Goal: Task Accomplishment & Management: Complete application form

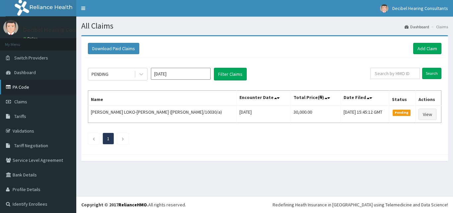
click at [23, 87] on link "PA Code" at bounding box center [38, 87] width 76 height 15
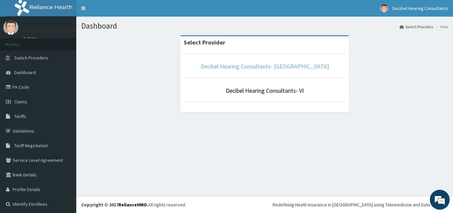
click at [268, 66] on link "Decibel Hearing Consultants- Ikeja" at bounding box center [265, 66] width 128 height 8
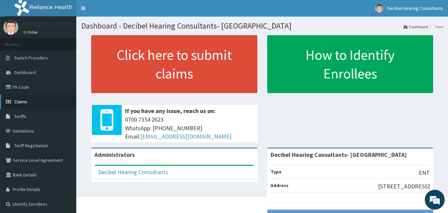
click at [25, 99] on span "Claims" at bounding box center [20, 101] width 13 height 6
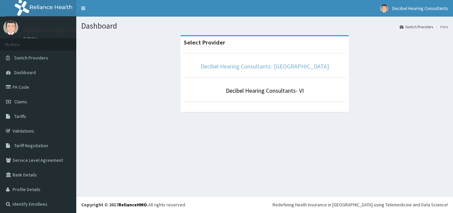
click at [281, 68] on link "Decibel Hearing Consultants- [GEOGRAPHIC_DATA]" at bounding box center [265, 66] width 128 height 8
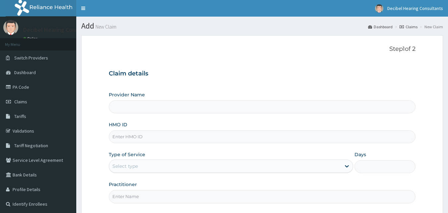
type input "Decibel Hearing Consultants- Ikeja"
click at [155, 133] on input "HMO ID" at bounding box center [262, 136] width 307 height 13
click at [166, 137] on input "HMO ID" at bounding box center [262, 136] width 307 height 13
paste input "Phz/10001/a"
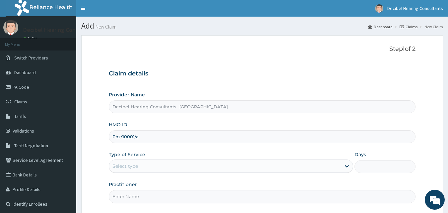
type input "Phz/10001/a"
click at [157, 163] on div "Select type" at bounding box center [225, 165] width 232 height 11
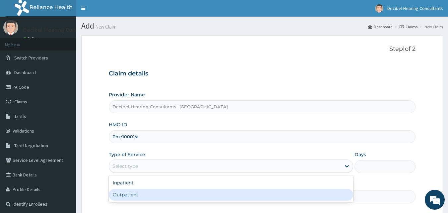
click at [152, 190] on div "Outpatient" at bounding box center [231, 194] width 244 height 12
type input "1"
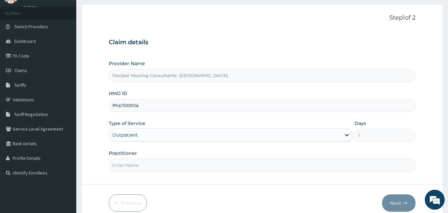
scroll to position [32, 0]
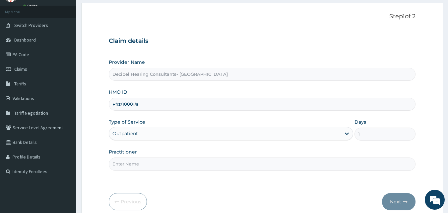
click at [197, 166] on input "Practitioner" at bounding box center [262, 163] width 307 height 13
type input "Dr. Adesanya"
click at [404, 197] on button "Next" at bounding box center [398, 201] width 33 height 17
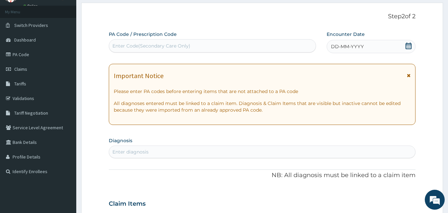
click at [239, 41] on div "Enter Code(Secondary Care Only)" at bounding box center [212, 45] width 207 height 11
click at [174, 48] on div "Enter Code(Secondary Care Only)" at bounding box center [151, 45] width 78 height 7
paste input "PA/56E16E"
type input "PA/56E16E"
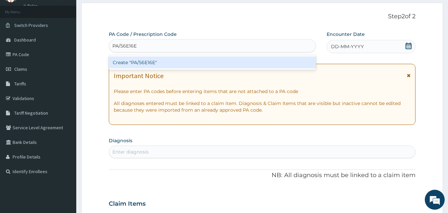
click at [272, 55] on div "Create "PA/56E16E"" at bounding box center [213, 62] width 208 height 15
click at [275, 62] on div "Create "PA/56E16E"" at bounding box center [213, 62] width 208 height 12
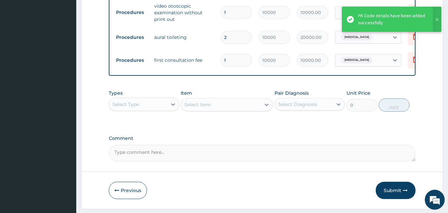
scroll to position [311, 0]
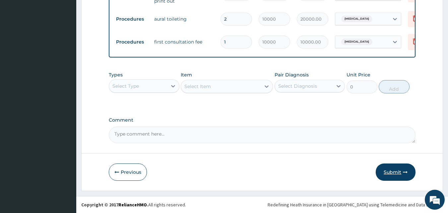
click at [388, 172] on button "Submit" at bounding box center [396, 171] width 40 height 17
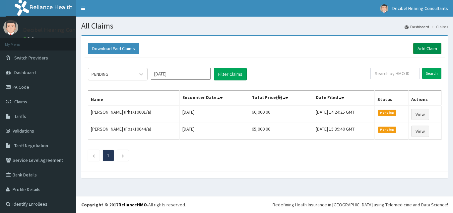
click at [426, 50] on link "Add Claim" at bounding box center [427, 48] width 28 height 11
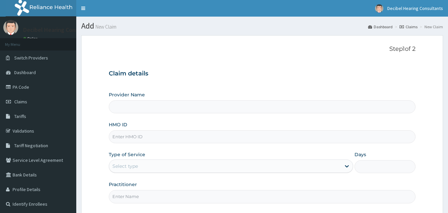
type input "Decibel Hearing Consultants- [GEOGRAPHIC_DATA]"
click at [174, 142] on input "HMO ID" at bounding box center [262, 136] width 307 height 13
paste input "QCA/10002/A"
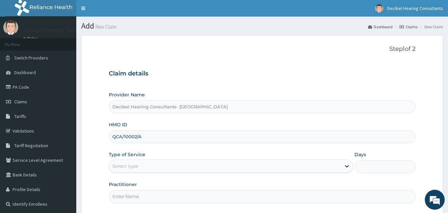
type input "QCA/10002/A"
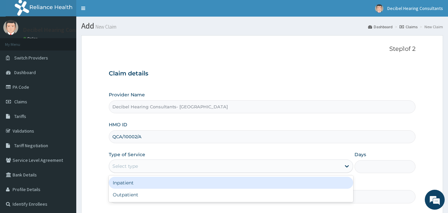
click at [172, 169] on div "Select type" at bounding box center [225, 165] width 232 height 11
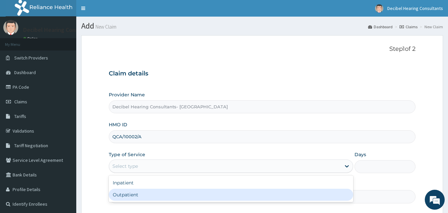
click at [164, 192] on div "Outpatient" at bounding box center [231, 194] width 244 height 12
type input "1"
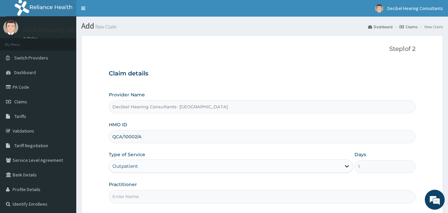
click at [153, 196] on input "Practitioner" at bounding box center [262, 196] width 307 height 13
type input "[PERSON_NAME]"
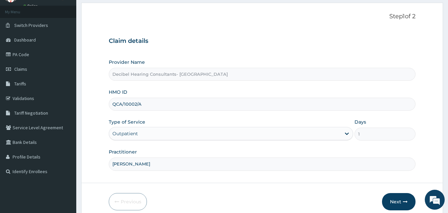
scroll to position [62, 0]
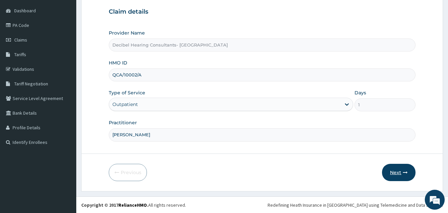
click at [406, 168] on button "Next" at bounding box center [398, 171] width 33 height 17
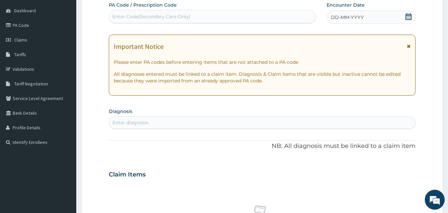
scroll to position [0, 0]
click at [142, 21] on div "Enter Code(Secondary Care Only)" at bounding box center [212, 16] width 207 height 11
click at [228, 16] on div "Enter Code(Secondary Care Only)" at bounding box center [212, 16] width 207 height 11
paste input "PA/DF2EC2"
type input "PA/DF2EC2"
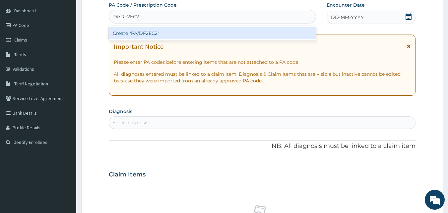
click at [228, 32] on div "Create "PA/DF2EC2"" at bounding box center [213, 33] width 208 height 12
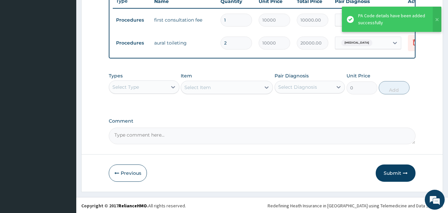
scroll to position [262, 0]
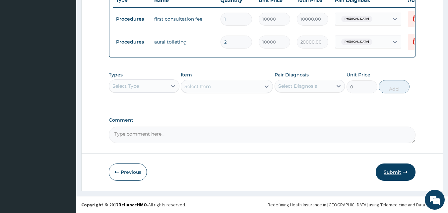
click at [393, 169] on button "Submit" at bounding box center [396, 171] width 40 height 17
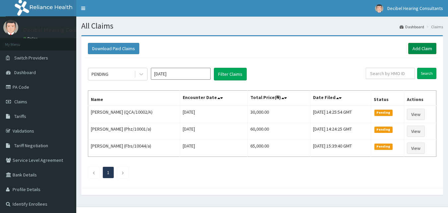
click at [424, 50] on link "Add Claim" at bounding box center [422, 48] width 28 height 11
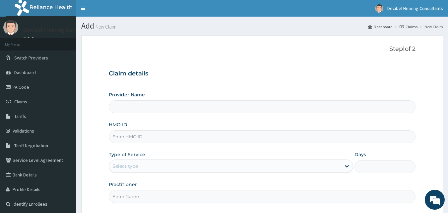
click at [148, 139] on input "HMO ID" at bounding box center [262, 136] width 307 height 13
paste input "IHR/10017/A"
type input "IHR/10017/A"
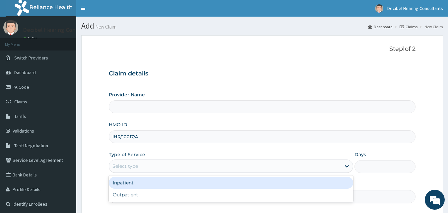
type input "Decibel Hearing Consultants- Ikeja"
click at [149, 169] on div "Select type" at bounding box center [225, 165] width 232 height 11
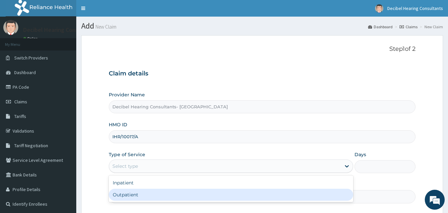
click at [142, 196] on div "Outpatient" at bounding box center [231, 194] width 244 height 12
type input "1"
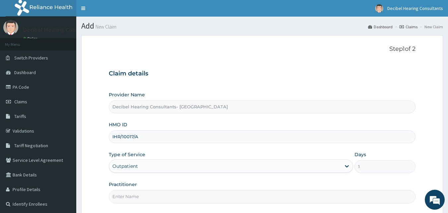
click at [147, 195] on input "Practitioner" at bounding box center [262, 196] width 307 height 13
type input "Dr. Adesanya"
drag, startPoint x: 355, startPoint y: 137, endPoint x: 453, endPoint y: 103, distance: 103.1
click at [448, 103] on html "R EL Toggle navigation Decibel Hearing Consultants Decibel Hearing Consultants …" at bounding box center [224, 137] width 448 height 275
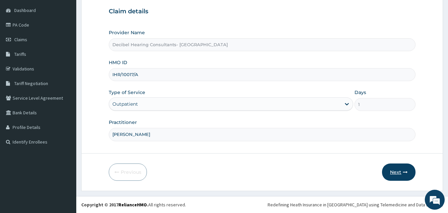
click at [409, 176] on button "Next" at bounding box center [398, 171] width 33 height 17
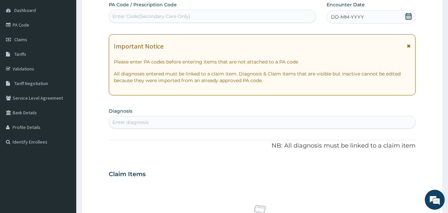
click at [177, 15] on div "Enter Code(Secondary Care Only)" at bounding box center [151, 16] width 78 height 7
click at [191, 18] on div "Enter Code(Secondary Care Only)" at bounding box center [212, 16] width 207 height 11
paste input "PA/8C5455"
type input "PA/8C5455"
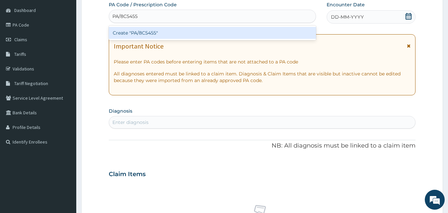
click at [190, 29] on div "Create "PA/8C5455"" at bounding box center [213, 33] width 208 height 12
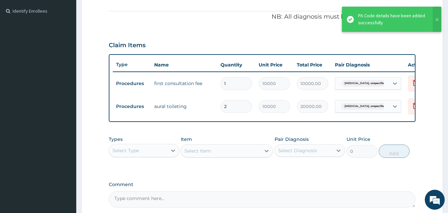
scroll to position [262, 0]
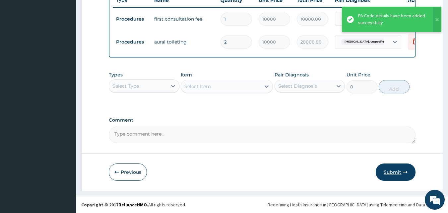
click at [388, 172] on button "Submit" at bounding box center [396, 171] width 40 height 17
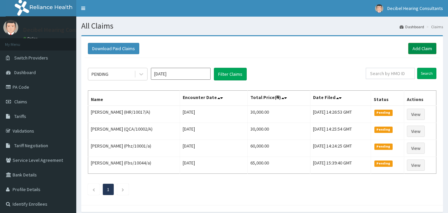
click at [417, 49] on link "Add Claim" at bounding box center [422, 48] width 28 height 11
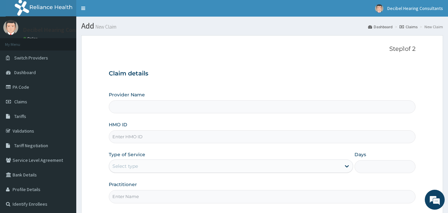
type input "Decibel Hearing Consultants- [GEOGRAPHIC_DATA]"
click at [194, 131] on input "HMO ID" at bounding box center [262, 136] width 307 height 13
paste input "eis/10869/a"
type input "eis/10869/a"
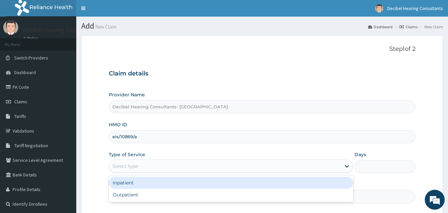
click at [186, 164] on div "Select type" at bounding box center [225, 165] width 232 height 11
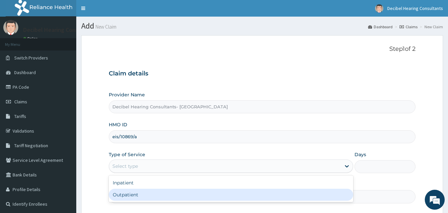
click at [179, 192] on div "Outpatient" at bounding box center [231, 194] width 244 height 12
type input "1"
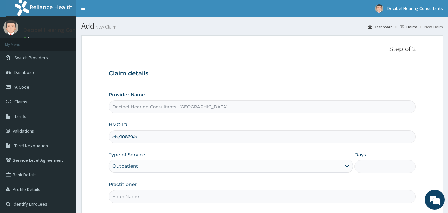
click at [159, 201] on input "Practitioner" at bounding box center [262, 196] width 307 height 13
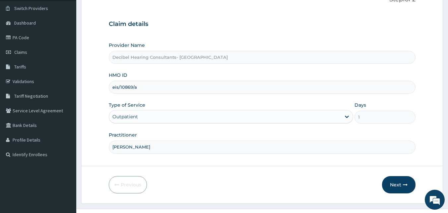
scroll to position [51, 0]
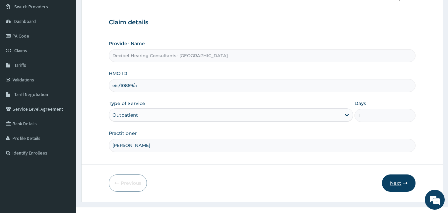
type input "Dr. Adesanya"
click at [397, 177] on button "Next" at bounding box center [398, 182] width 33 height 17
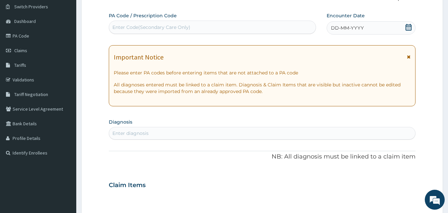
click at [182, 24] on div "Enter Code(Secondary Care Only)" at bounding box center [151, 27] width 78 height 7
click at [207, 27] on div "Enter Code(Secondary Care Only)" at bounding box center [212, 27] width 207 height 11
paste input "PA/25A683"
type input "PA/25A683"
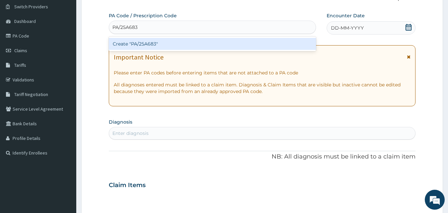
click at [202, 42] on div "Create "PA/25A683"" at bounding box center [213, 44] width 208 height 12
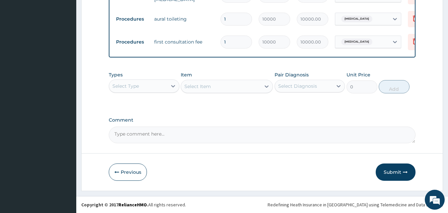
scroll to position [285, 0]
click at [395, 167] on button "Submit" at bounding box center [396, 171] width 40 height 17
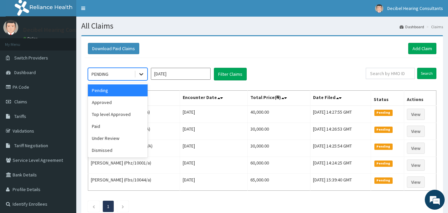
click at [135, 76] on div at bounding box center [141, 74] width 12 height 12
click at [129, 105] on div "Approved" at bounding box center [118, 102] width 60 height 12
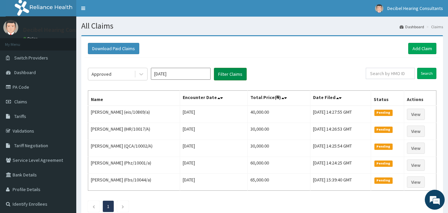
click at [234, 71] on button "Filter Claims" at bounding box center [230, 74] width 33 height 13
